Goal: Task Accomplishment & Management: Manage account settings

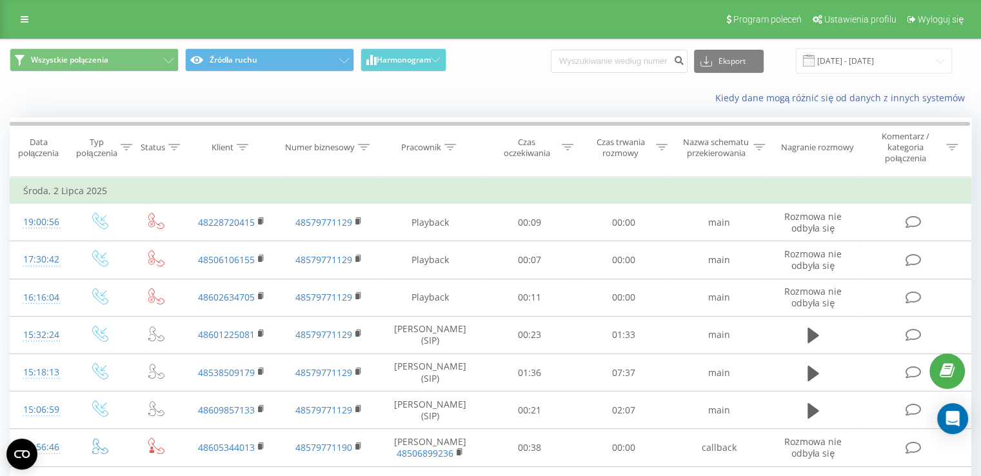
click at [28, 34] on div "Program poleceń Ustawienia profilu Wyloguj się" at bounding box center [490, 19] width 981 height 39
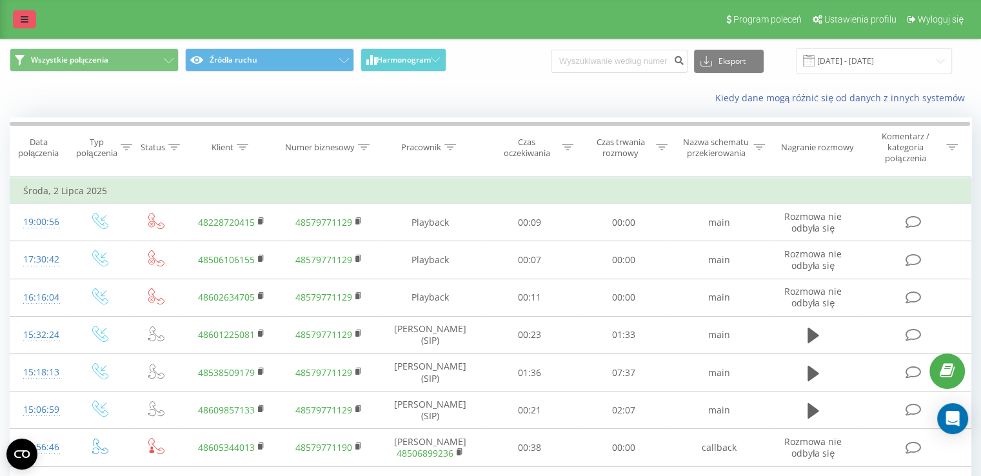
click at [23, 26] on link at bounding box center [24, 19] width 23 height 18
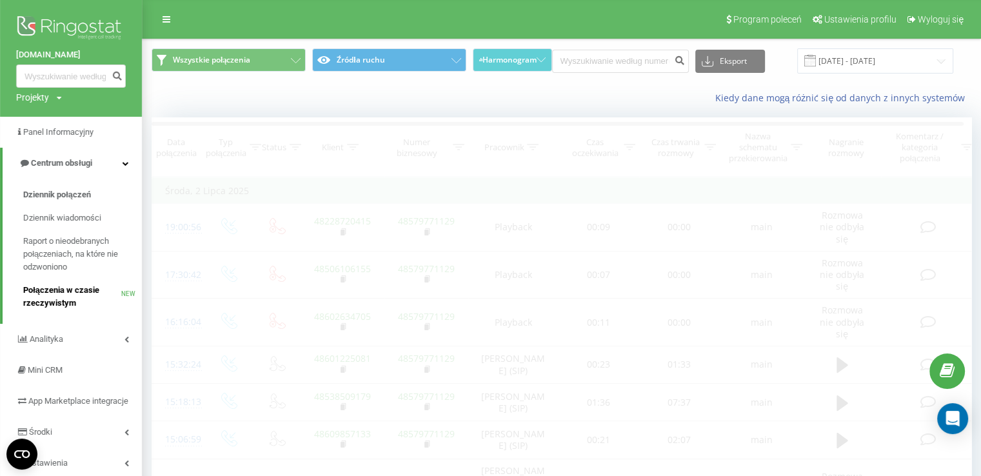
click at [75, 303] on span "Połączenia w czasie rzeczywistym" at bounding box center [72, 297] width 98 height 26
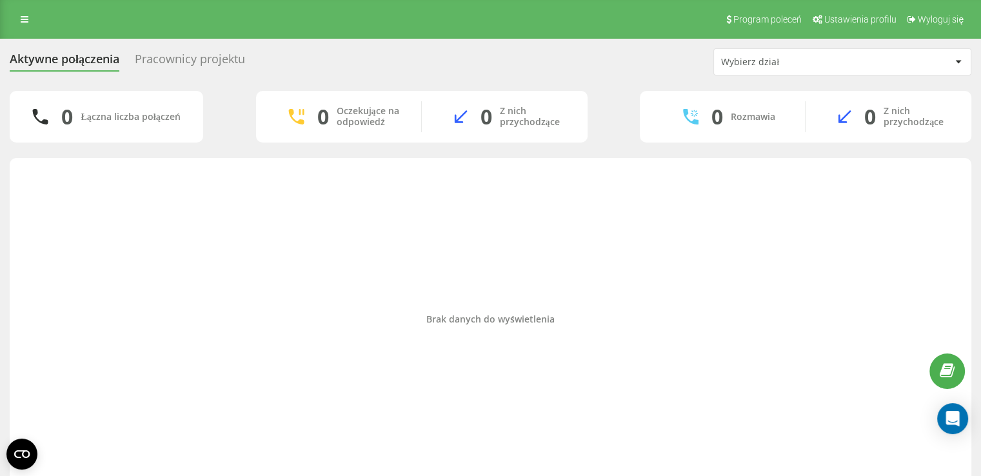
click at [178, 62] on div "Pracownicy projektu" at bounding box center [190, 62] width 110 height 20
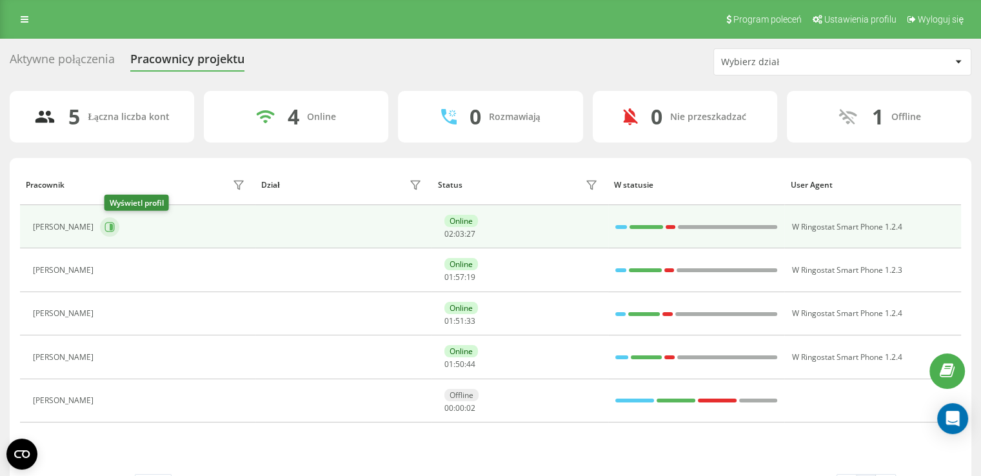
click at [113, 227] on icon at bounding box center [111, 227] width 3 height 6
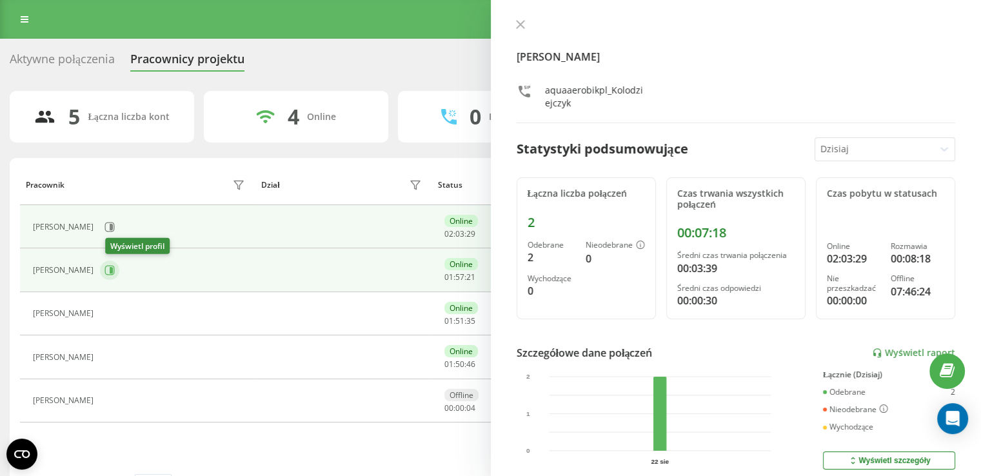
click at [114, 263] on button at bounding box center [109, 270] width 19 height 19
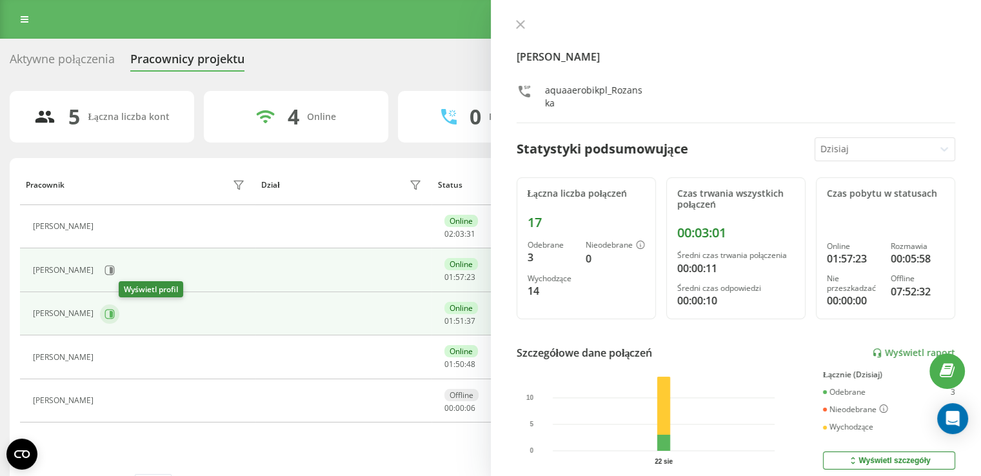
click at [119, 315] on button at bounding box center [109, 313] width 19 height 19
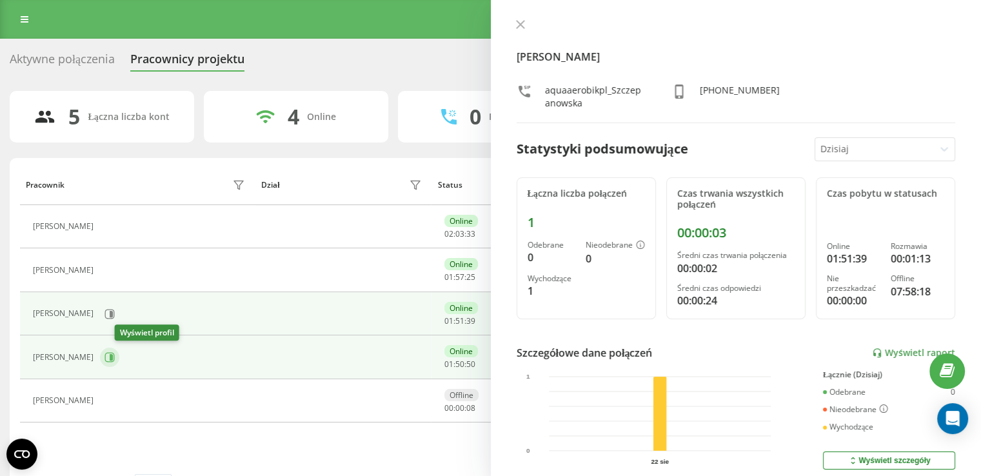
click at [113, 357] on icon at bounding box center [111, 357] width 3 height 6
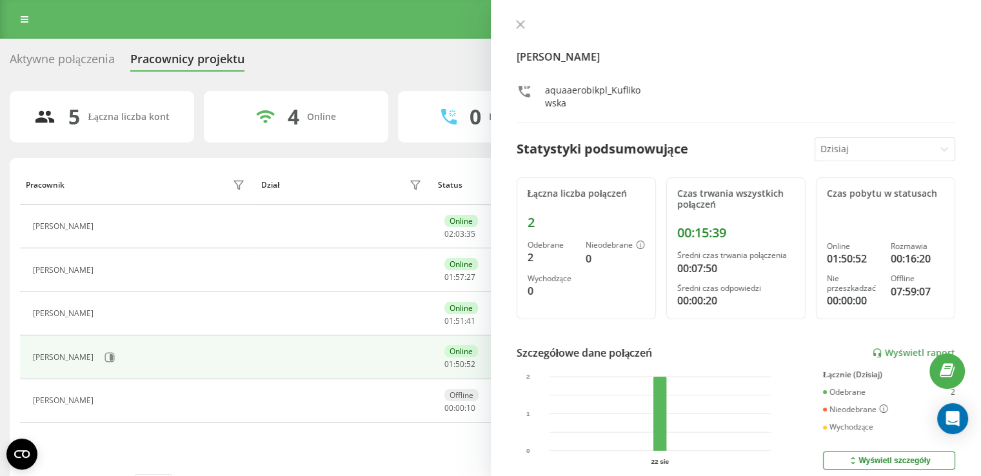
click at [512, 17] on div "Gabriela Kuflikowska aquaaerobikpl_Kuflikowska Statystyki podsumowujące Dzisiaj…" at bounding box center [736, 238] width 491 height 476
click at [523, 24] on icon at bounding box center [520, 24] width 9 height 9
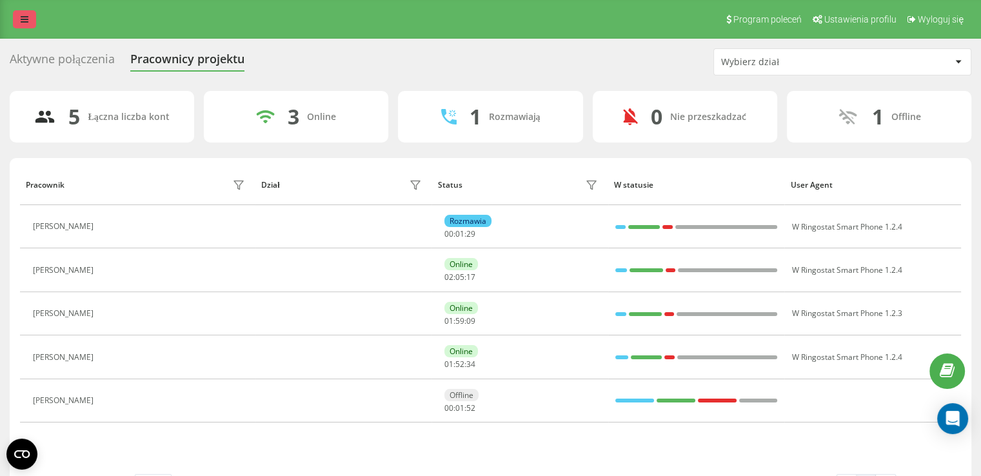
click at [14, 10] on link at bounding box center [24, 19] width 23 height 18
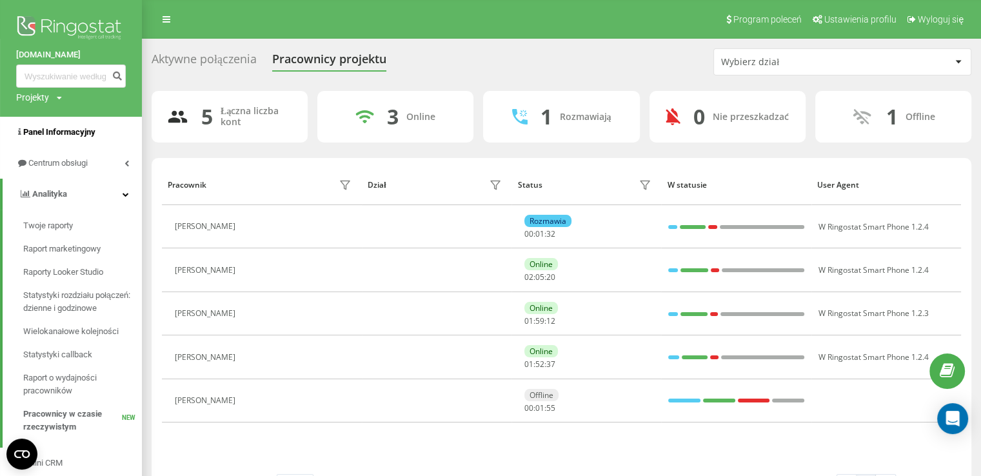
click at [49, 140] on link "Panel Informacyjny" at bounding box center [71, 132] width 142 height 31
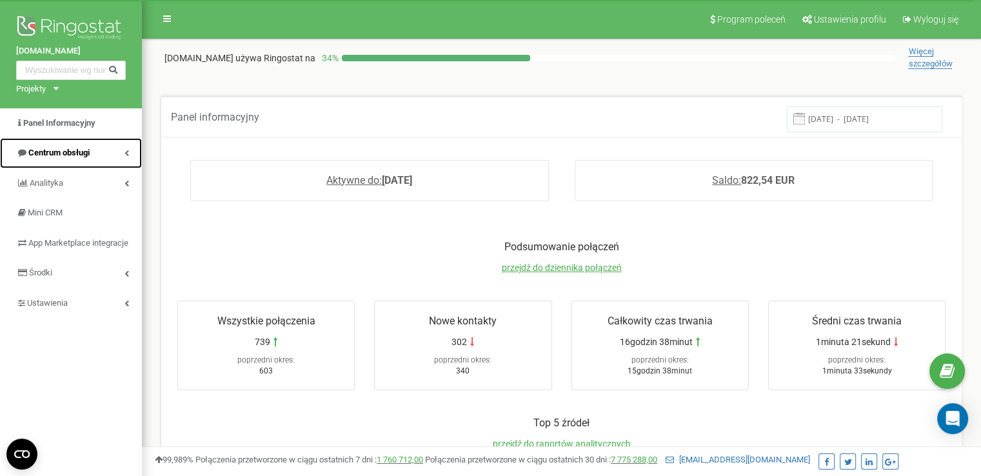
click at [117, 148] on link "Centrum obsługi" at bounding box center [71, 153] width 142 height 30
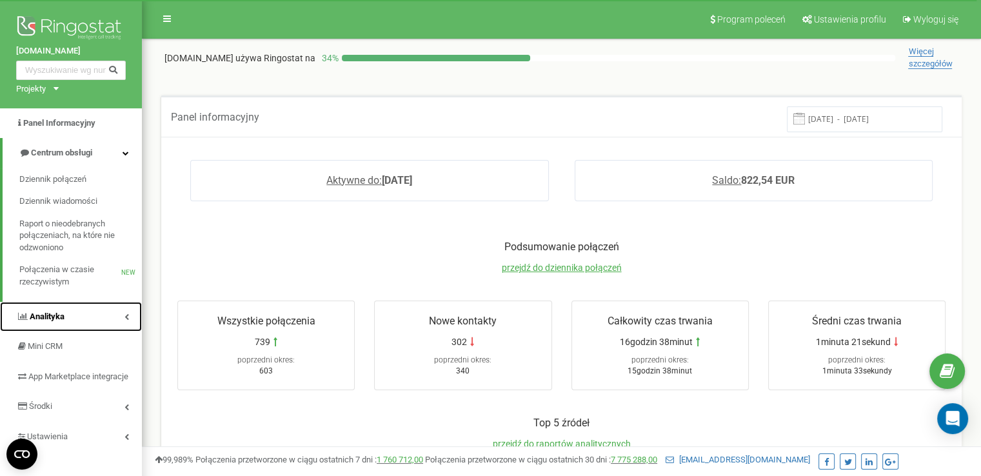
click at [119, 315] on link "Analityka" at bounding box center [71, 317] width 142 height 30
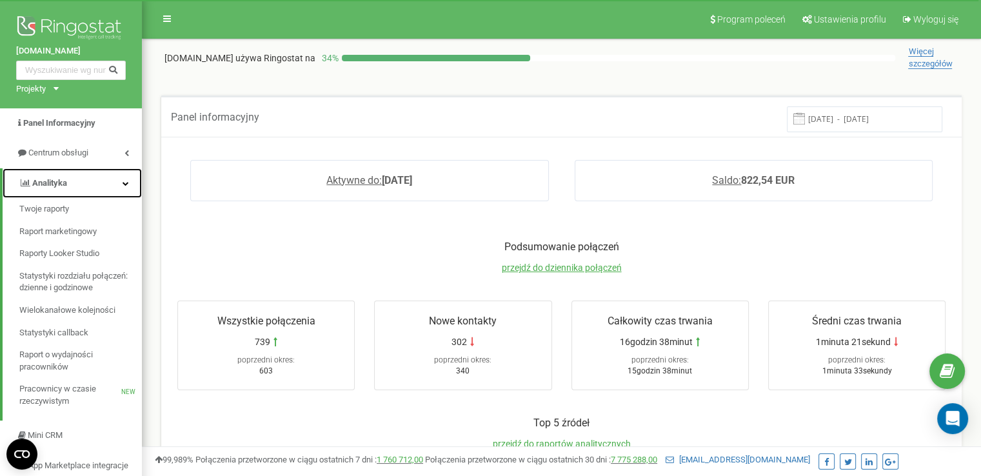
click at [112, 175] on link "Analityka" at bounding box center [72, 183] width 139 height 30
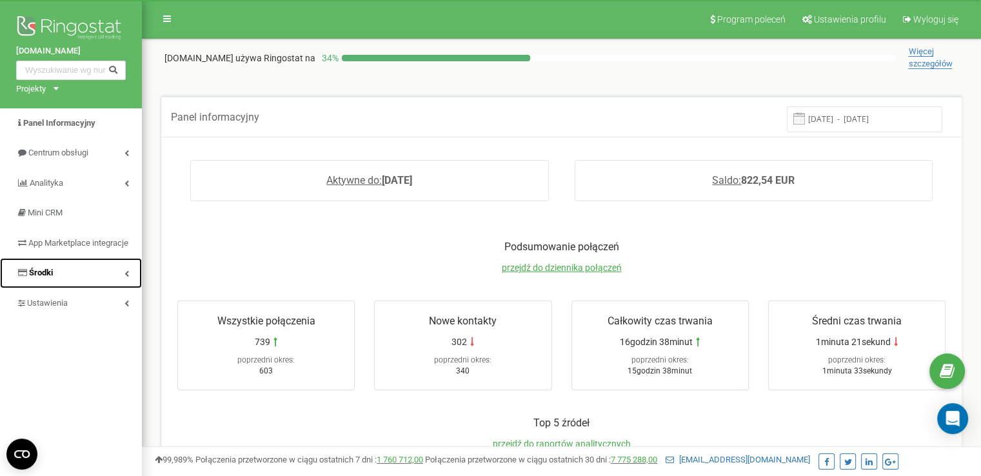
click at [95, 288] on link "Środki" at bounding box center [71, 273] width 142 height 30
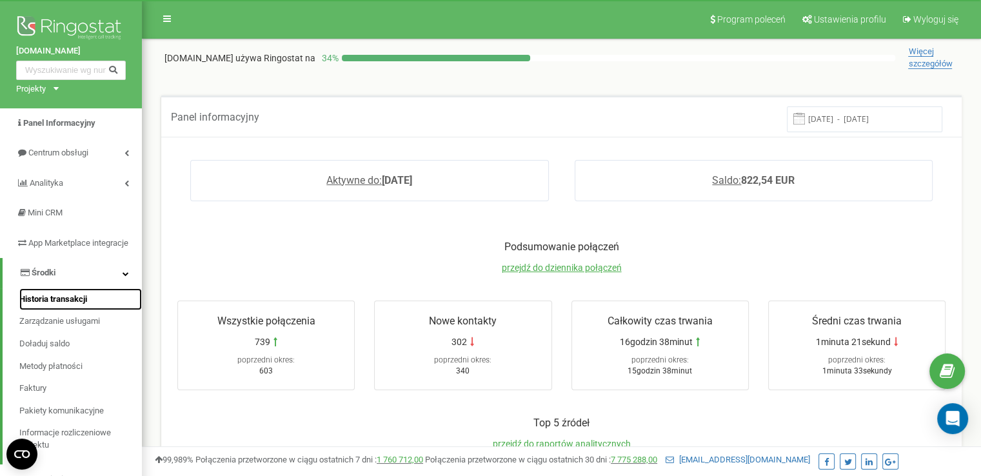
click at [85, 306] on span "Historia transakcji" at bounding box center [53, 299] width 68 height 12
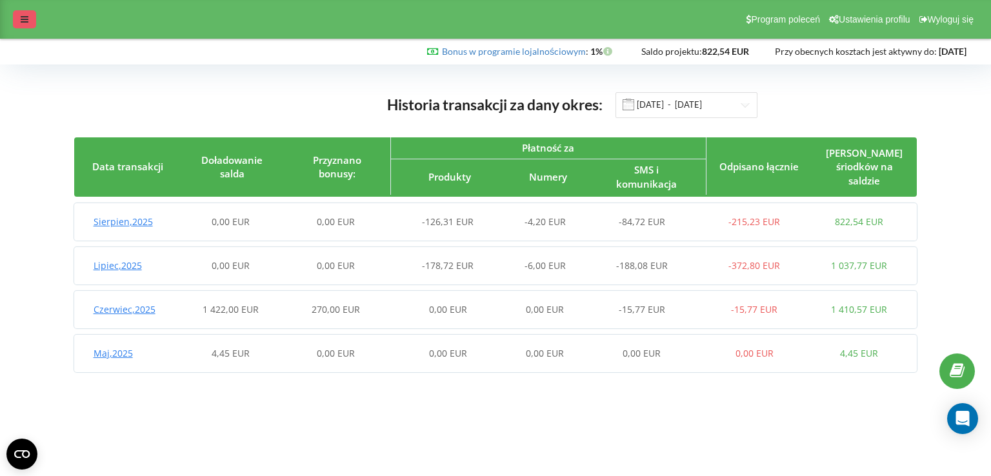
click at [21, 17] on icon at bounding box center [25, 19] width 8 height 9
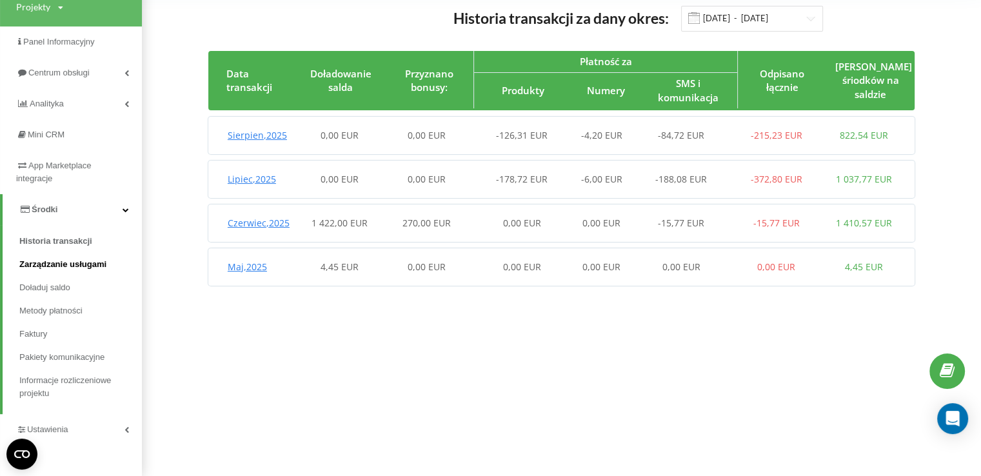
scroll to position [88, 0]
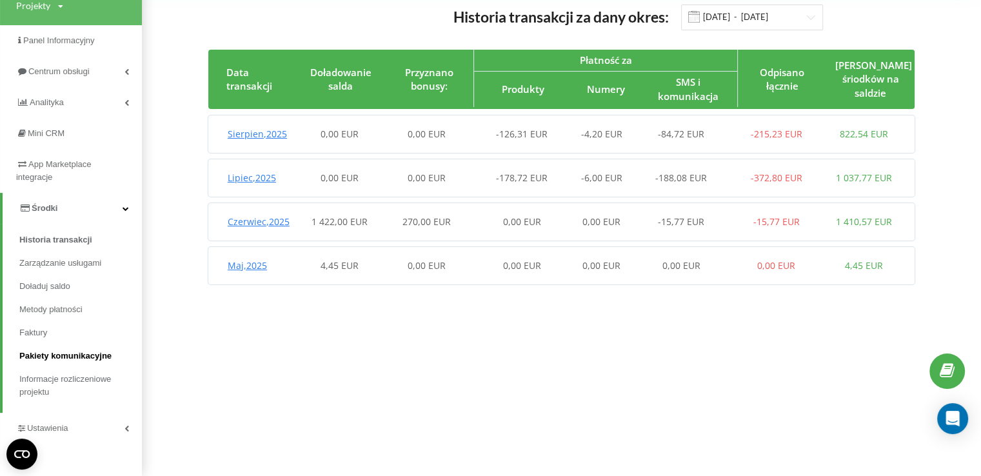
click at [106, 359] on span "Pakiety komunikacyjne" at bounding box center [65, 356] width 92 height 13
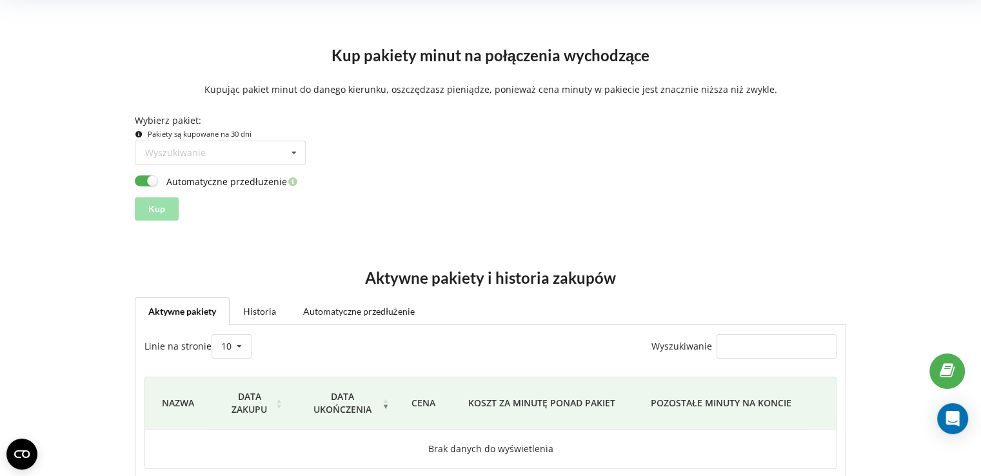
scroll to position [141, 0]
